Goal: Check status: Check status

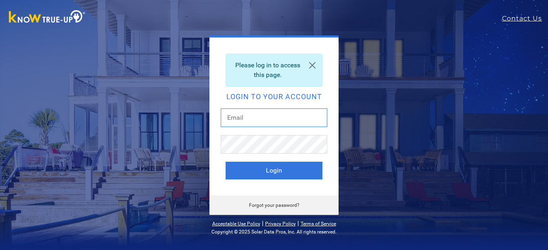
click at [271, 116] on input "text" at bounding box center [274, 117] width 106 height 19
click at [272, 116] on input "text" at bounding box center [274, 117] width 106 height 19
type input "[EMAIL_ADDRESS][DOMAIN_NAME]"
click at [225, 162] on button "Login" at bounding box center [273, 171] width 97 height 18
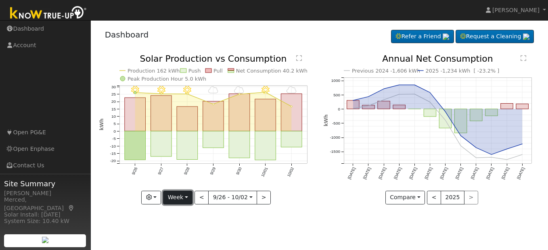
click at [185, 198] on button "Week" at bounding box center [177, 198] width 29 height 14
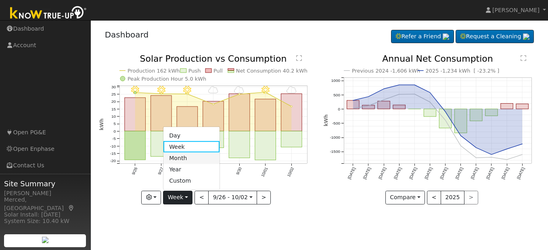
click at [184, 161] on link "Month" at bounding box center [191, 157] width 56 height 11
click at [0, 0] on div at bounding box center [0, 0] width 0 height 0
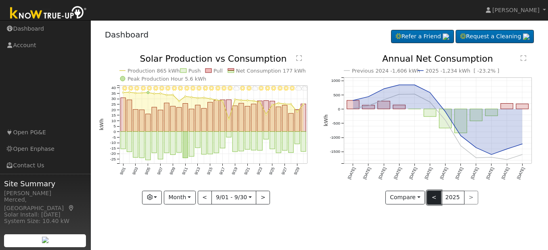
click at [430, 195] on button "<" at bounding box center [434, 198] width 14 height 14
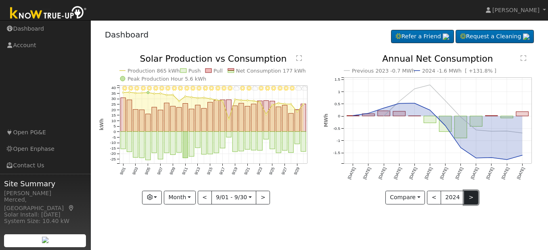
click at [469, 198] on button ">" at bounding box center [471, 198] width 14 height 14
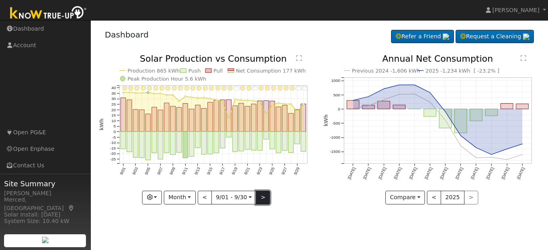
click at [265, 196] on button ">" at bounding box center [263, 198] width 14 height 14
type input "2025-10-01"
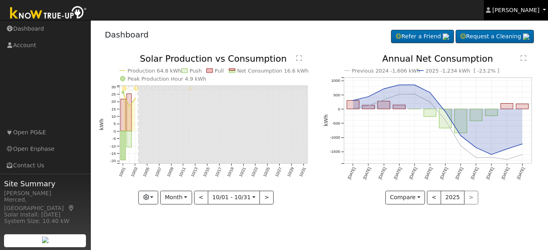
click at [520, 11] on span "James Mendoza" at bounding box center [515, 10] width 47 height 6
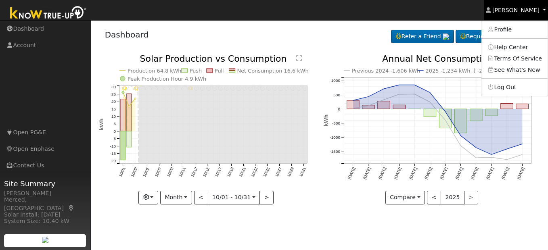
click at [520, 11] on span "James Mendoza" at bounding box center [515, 10] width 47 height 6
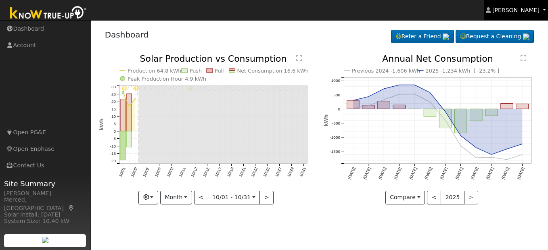
click at [521, 11] on span "James Mendoza" at bounding box center [515, 10] width 47 height 6
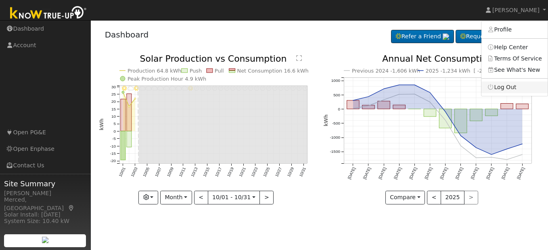
click at [515, 85] on link "Log Out" at bounding box center [514, 86] width 66 height 11
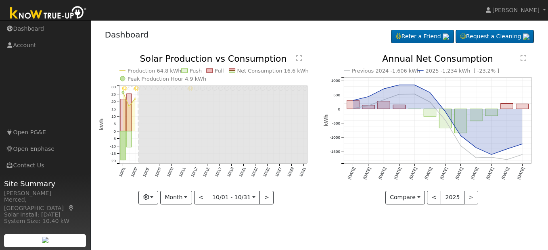
click at [515, 85] on icon "Previous 2024 -1,606 kWh 2025 -1,234 kWh [ -23.2% ] Oct '24 Nov '24 Dec '24 Jan…" at bounding box center [431, 126] width 216 height 145
